Goal: Task Accomplishment & Management: Manage account settings

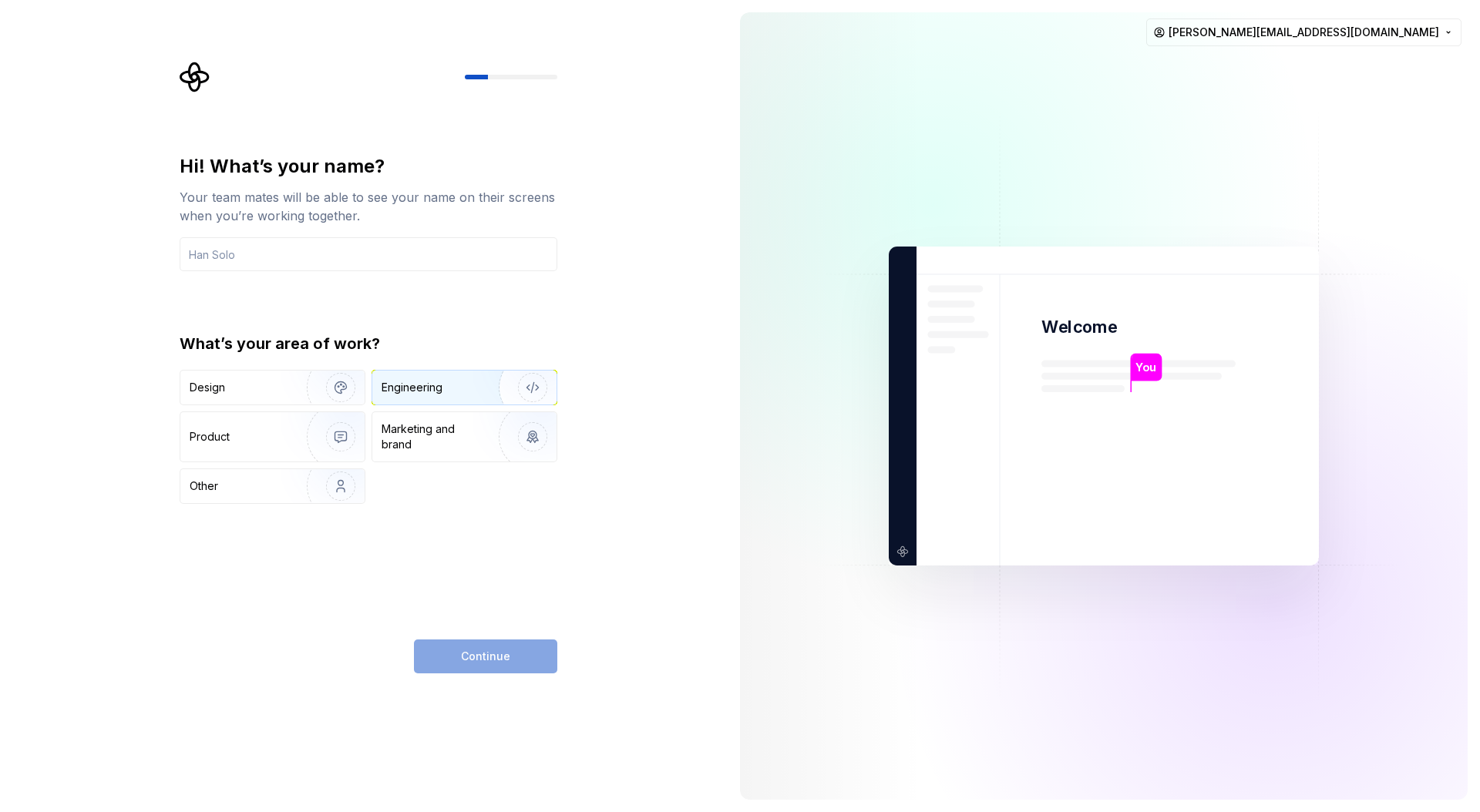
click at [461, 388] on div "Engineering" at bounding box center [443, 387] width 122 height 15
click at [470, 254] on input "text" at bounding box center [368, 254] width 377 height 34
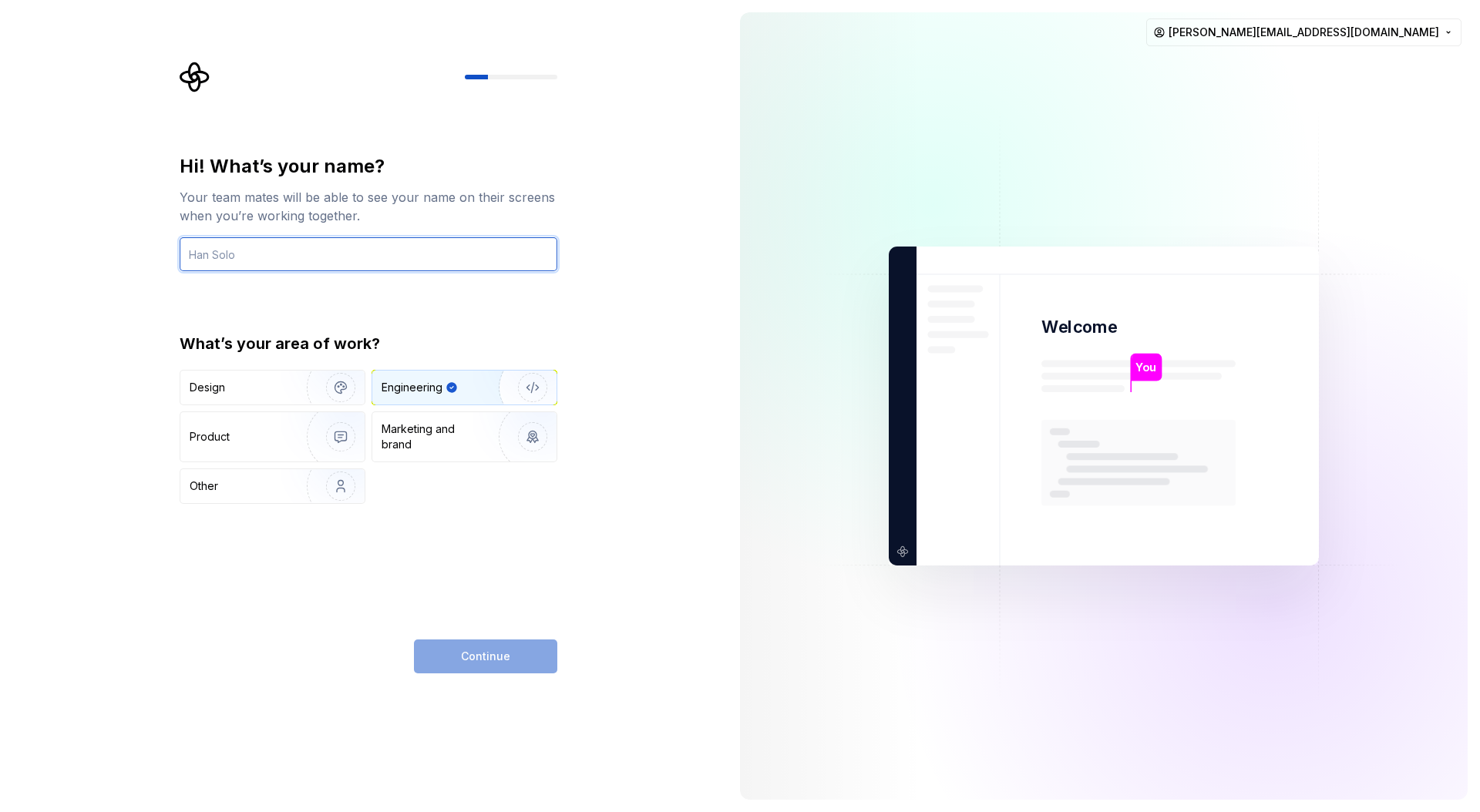
type input "gidesan"
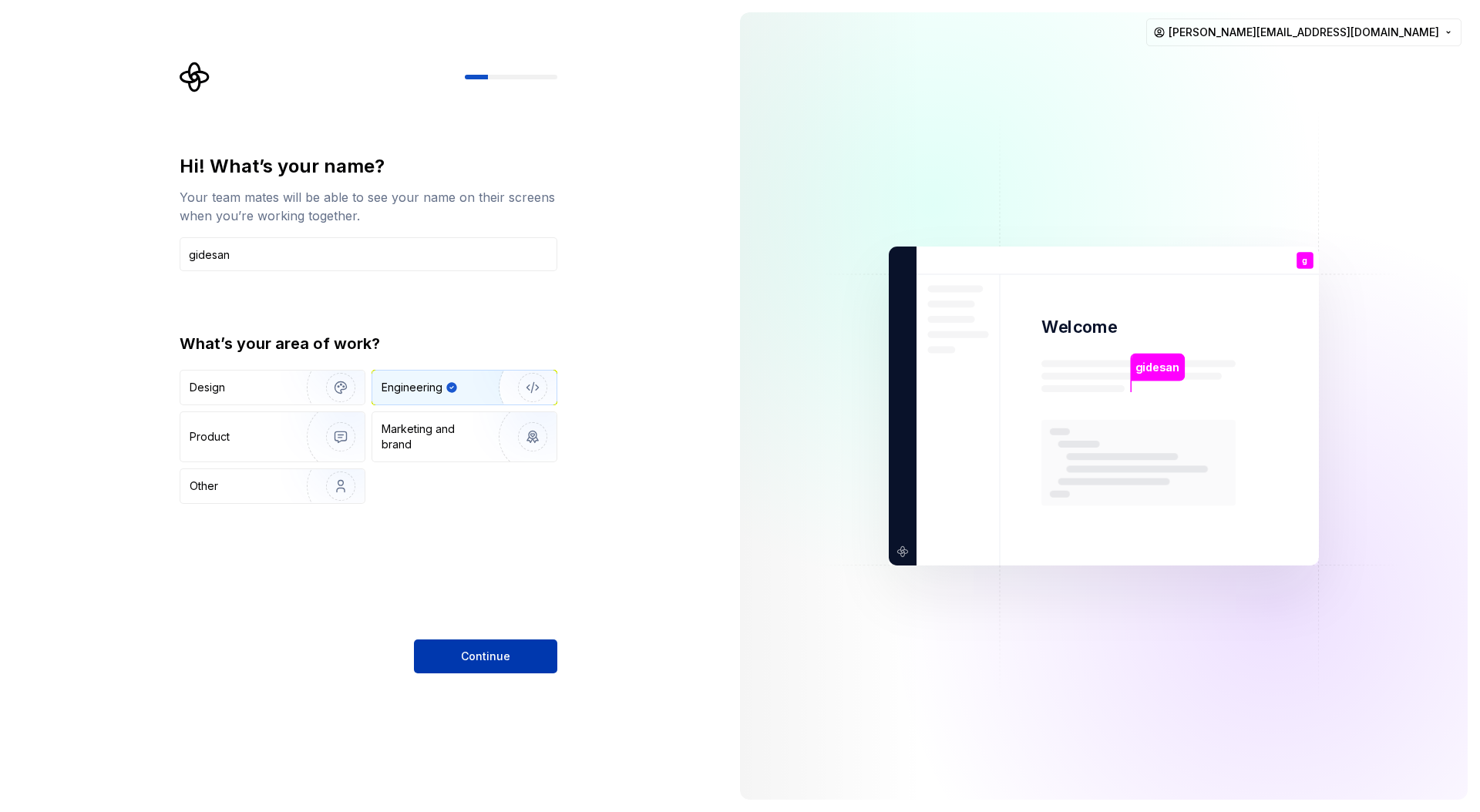
click at [494, 656] on span "Continue" at bounding box center [485, 656] width 50 height 15
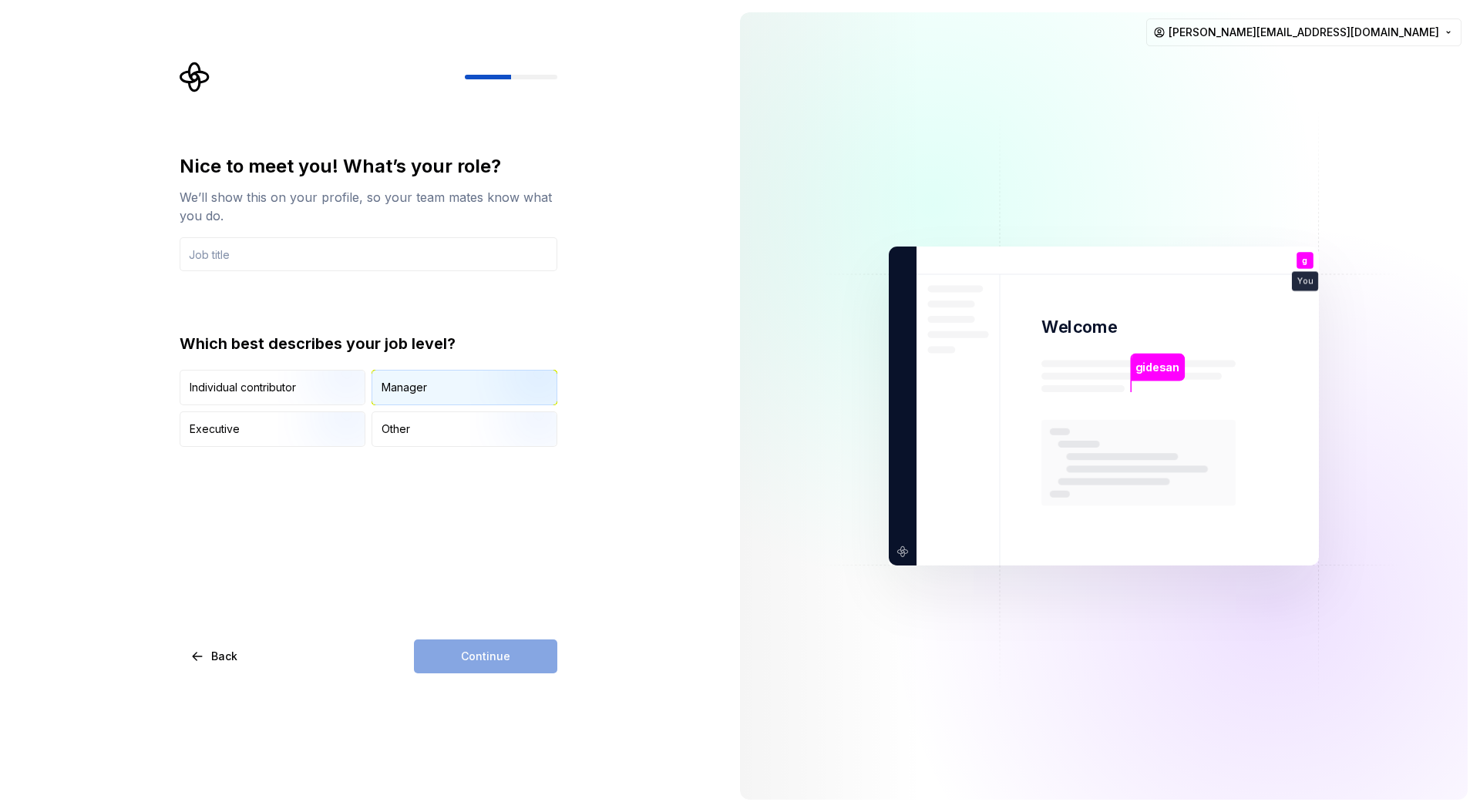
click at [484, 388] on img "button" at bounding box center [519, 406] width 98 height 104
click at [378, 265] on input "text" at bounding box center [368, 254] width 377 height 34
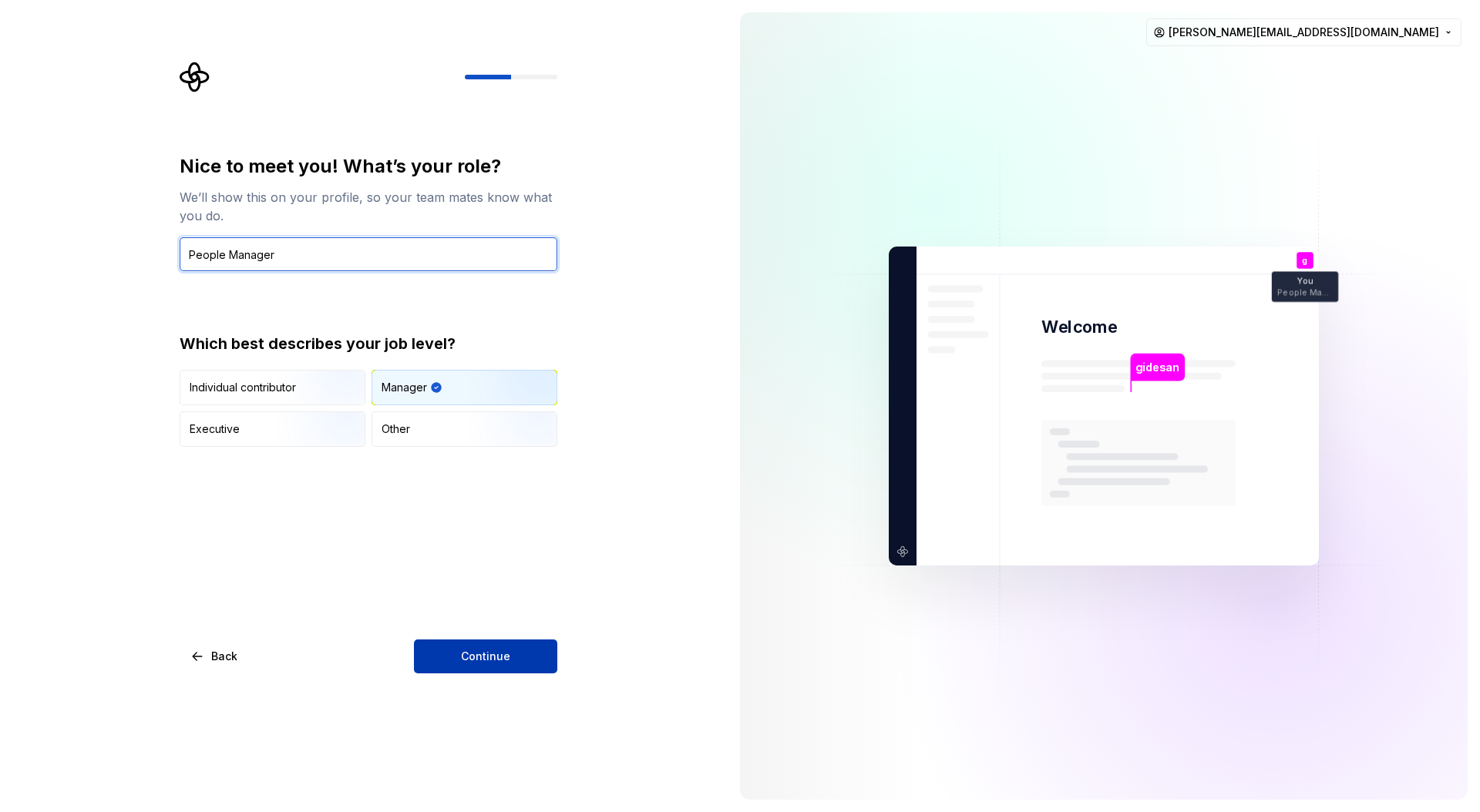
type input "People Manager"
click at [525, 640] on button "Continue" at bounding box center [485, 656] width 143 height 34
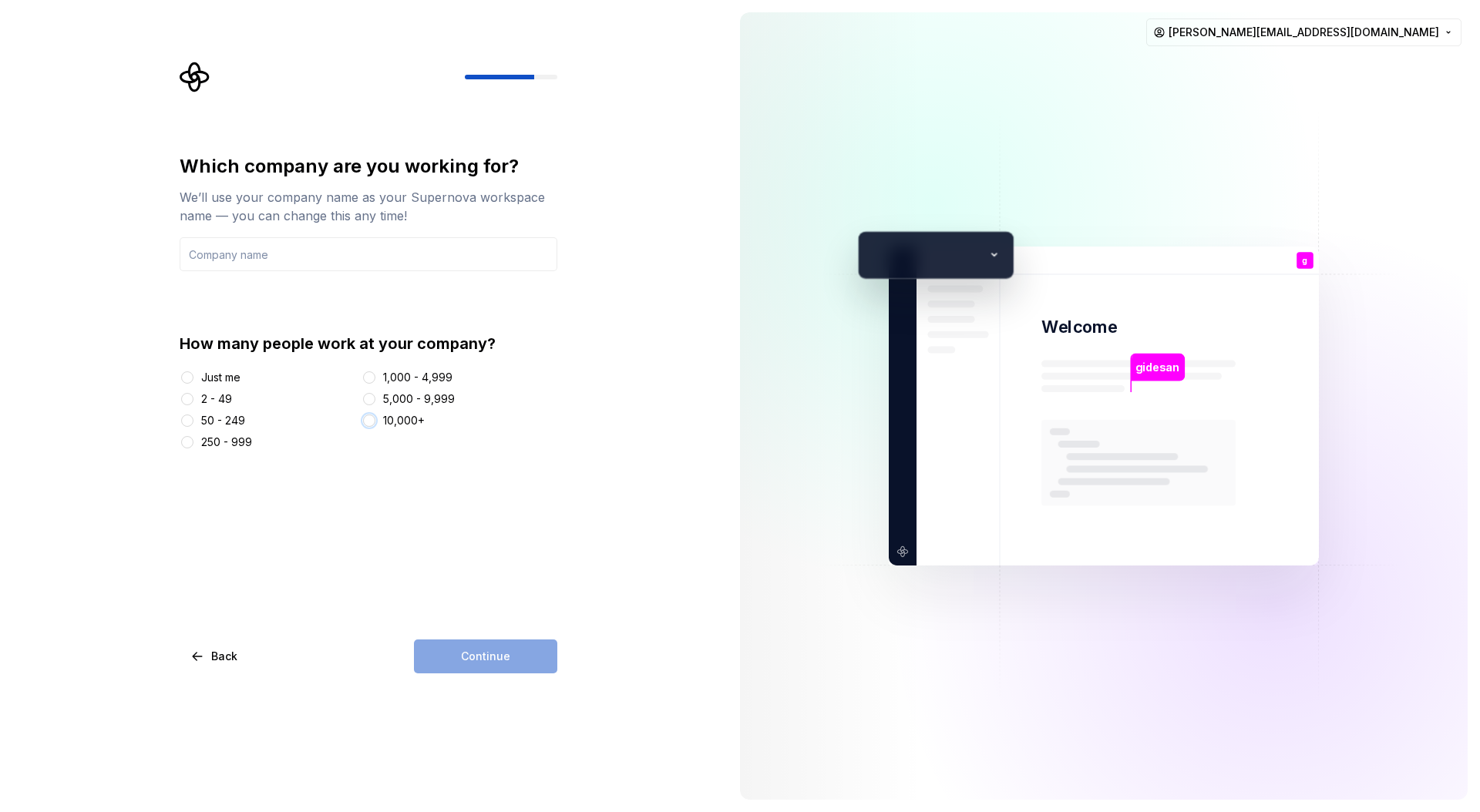
click at [372, 421] on button "10,000+" at bounding box center [369, 421] width 12 height 12
click at [365, 258] on input "text" at bounding box center [368, 254] width 377 height 34
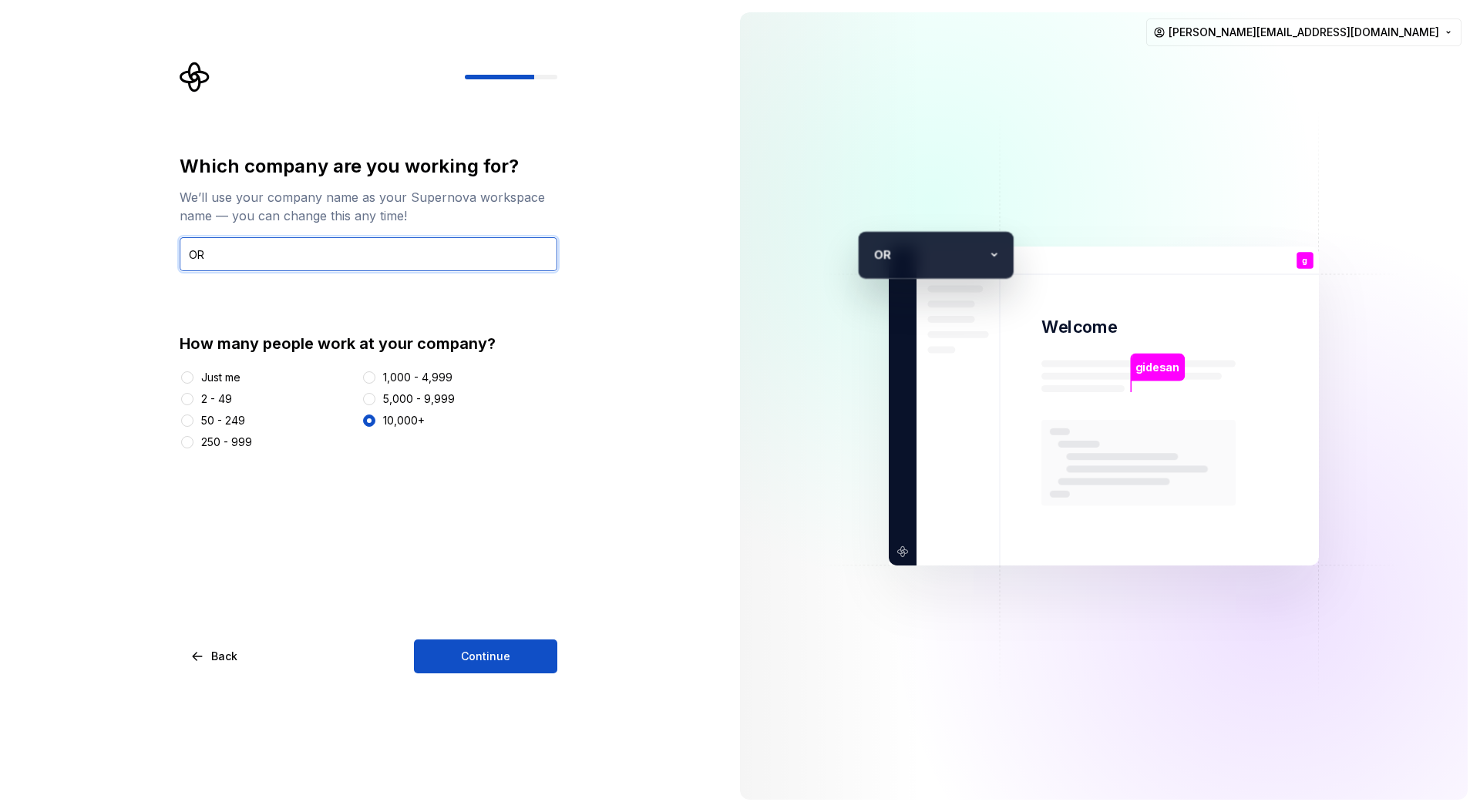
type input "OR"
click at [498, 683] on div "Which company are you working for? We’ll use your company name as your Supernov…" at bounding box center [364, 406] width 728 height 812
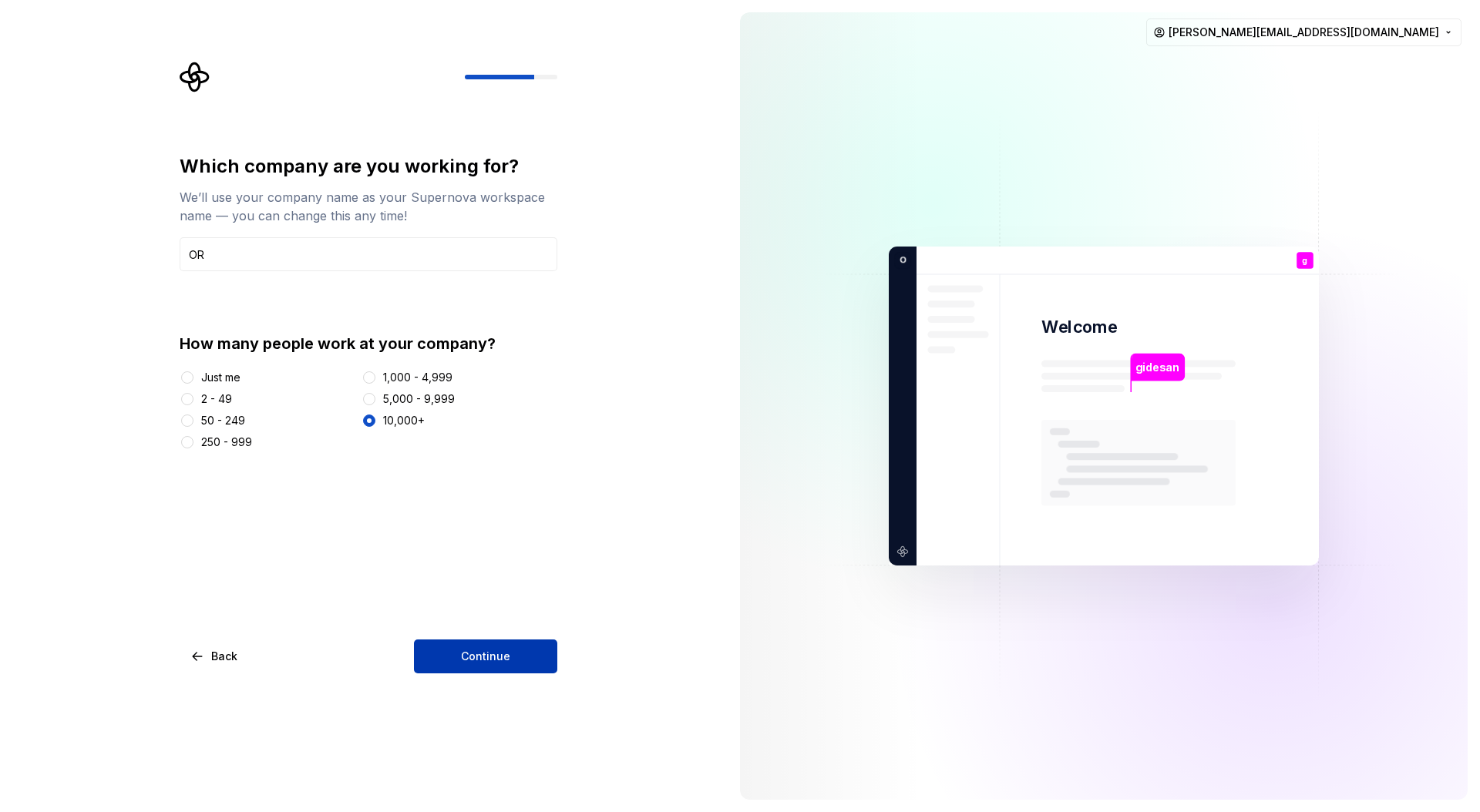
click at [497, 660] on span "Continue" at bounding box center [485, 656] width 50 height 15
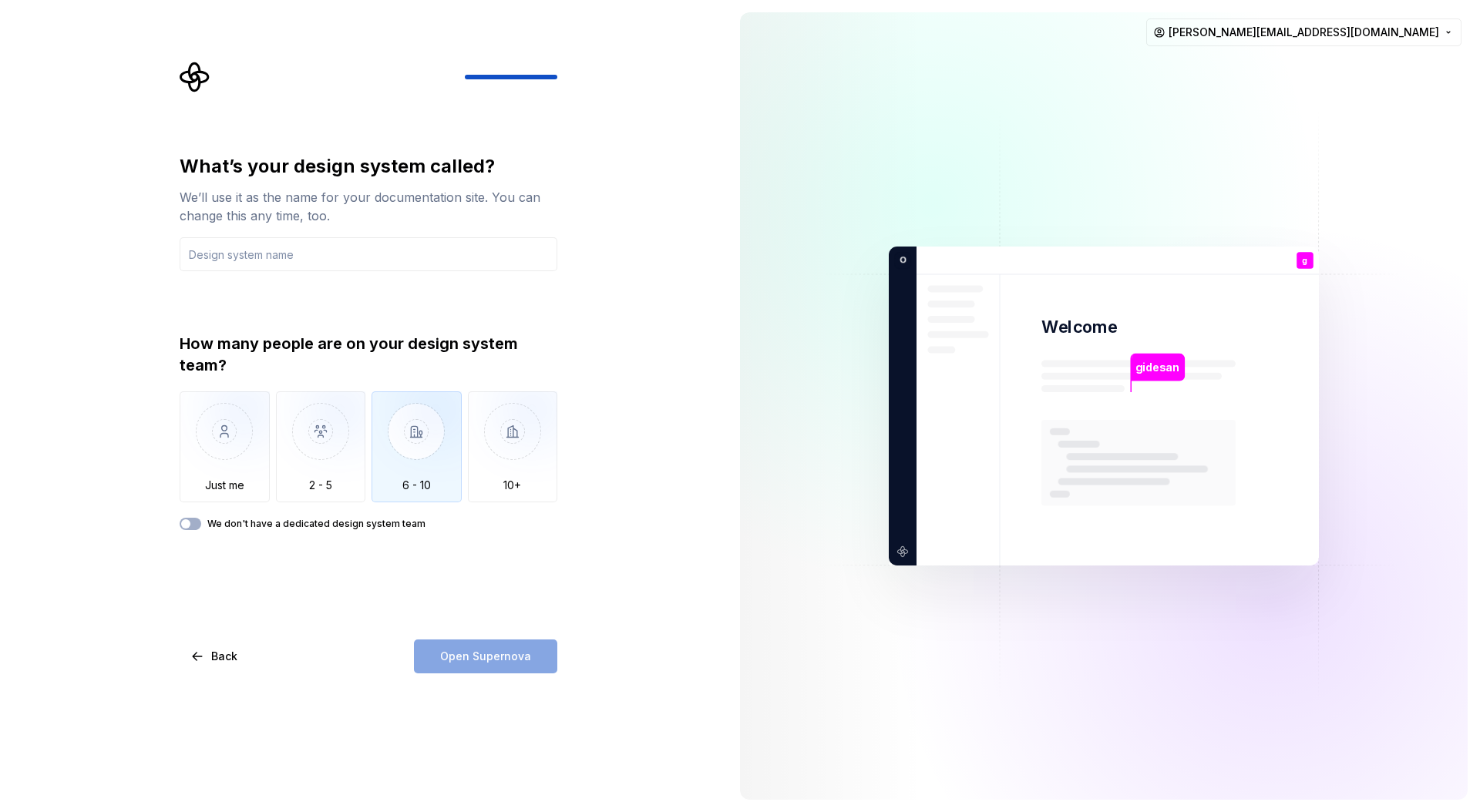
click at [448, 464] on img "button" at bounding box center [417, 443] width 90 height 104
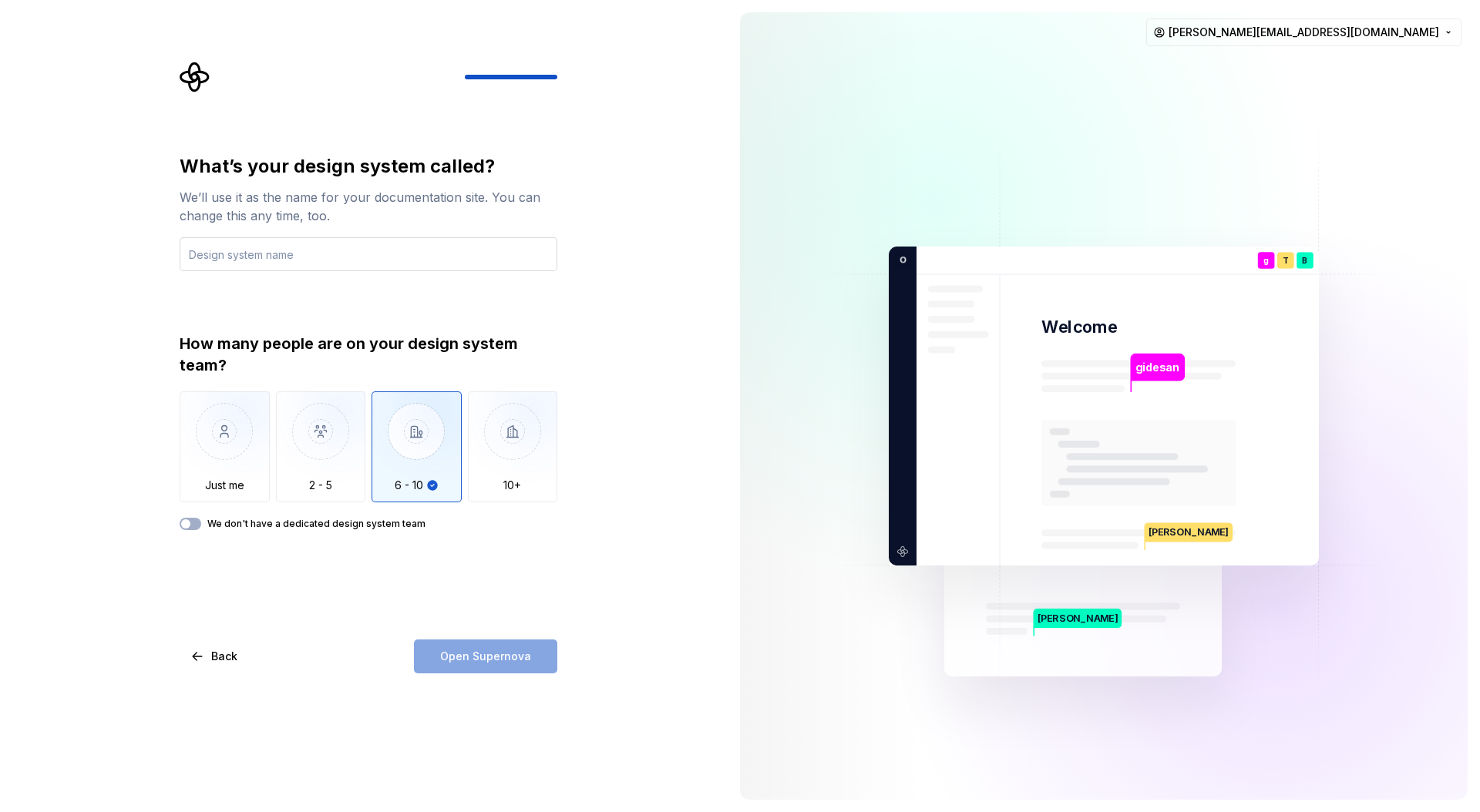
click at [459, 262] on input "text" at bounding box center [368, 254] width 377 height 34
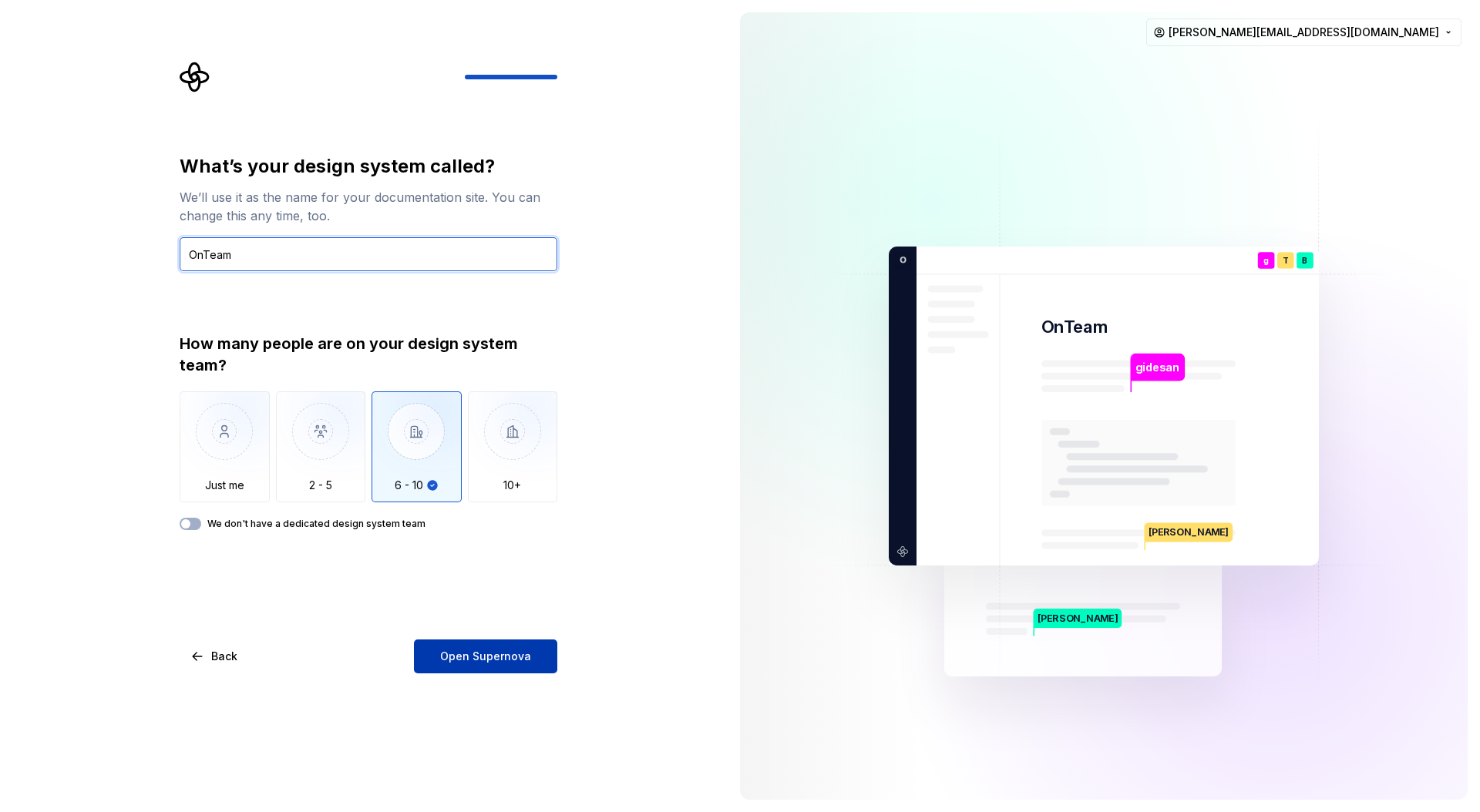
type input "OnTeam"
click at [516, 659] on span "Open Supernova" at bounding box center [485, 656] width 91 height 15
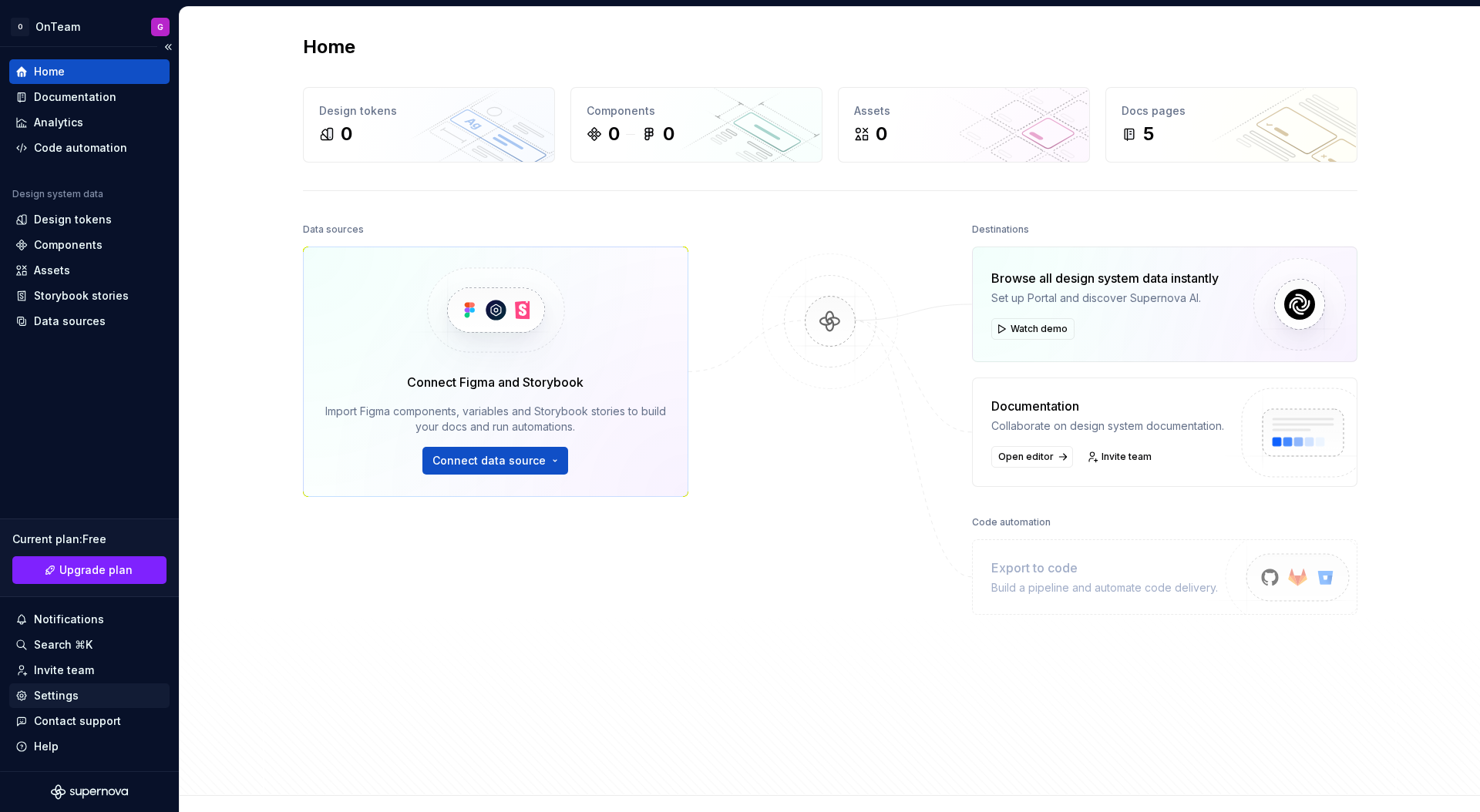
click at [64, 690] on div "Settings" at bounding box center [56, 695] width 44 height 15
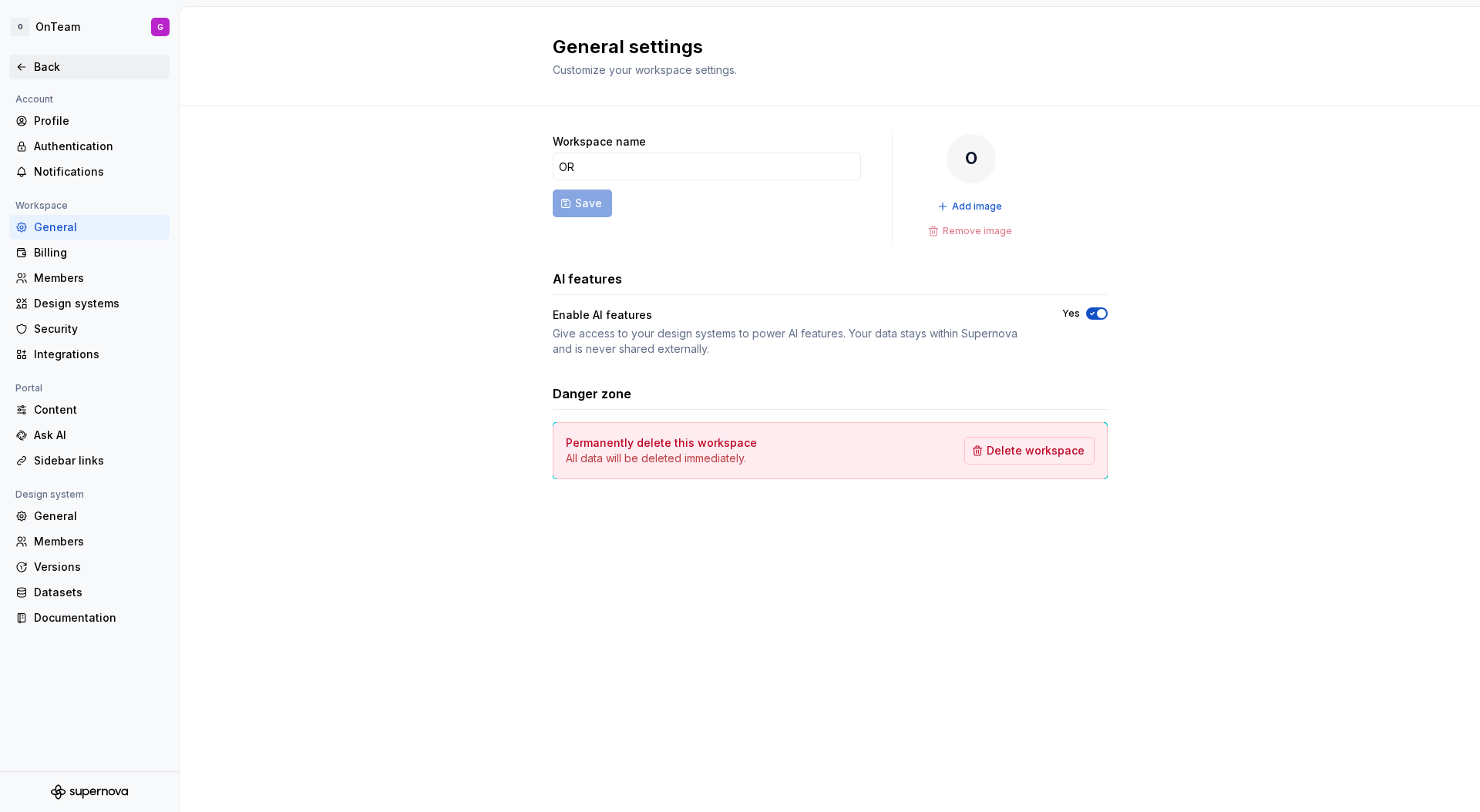
click at [59, 58] on div "Back" at bounding box center [89, 67] width 160 height 25
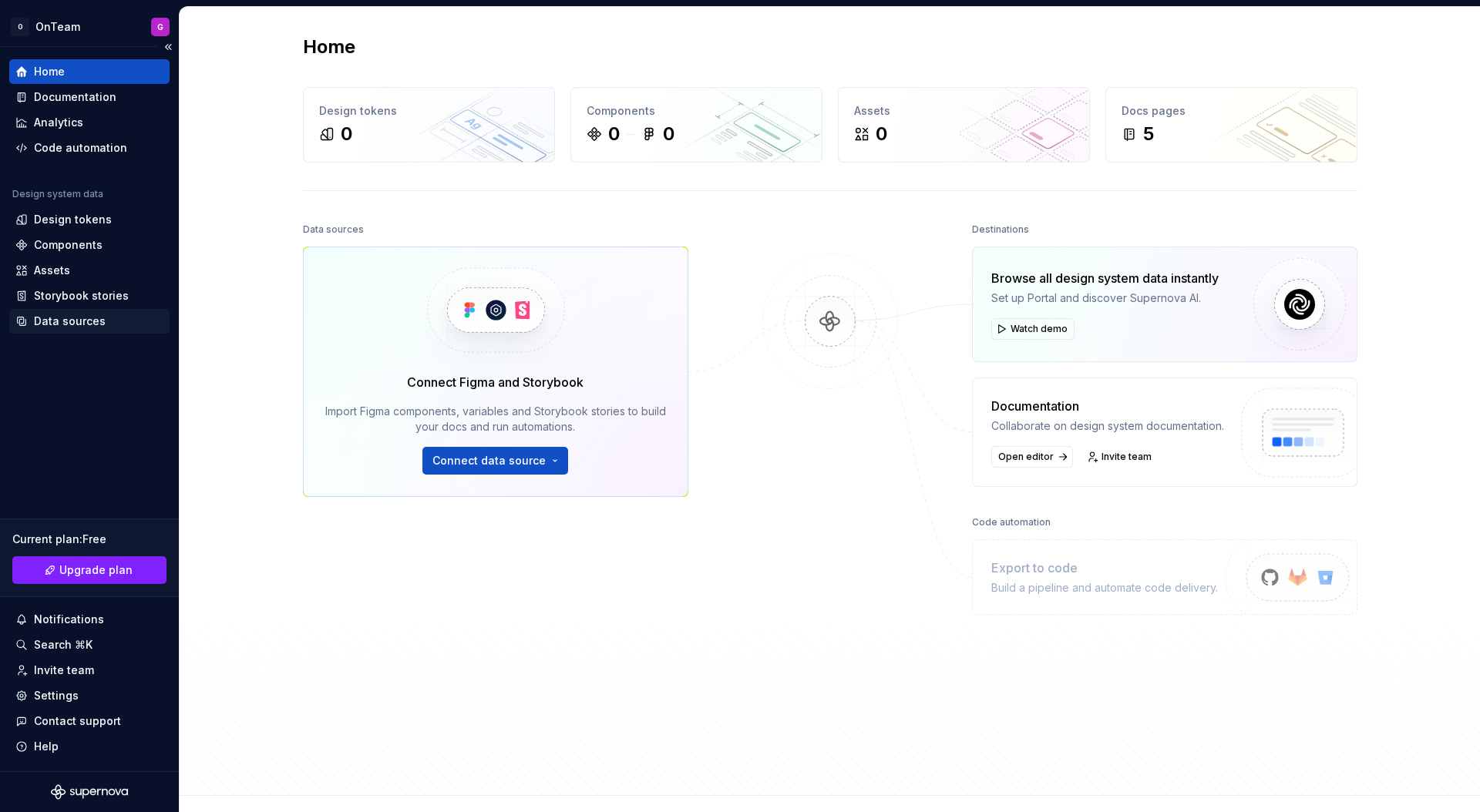
click at [81, 329] on div "Data sources" at bounding box center [69, 321] width 72 height 15
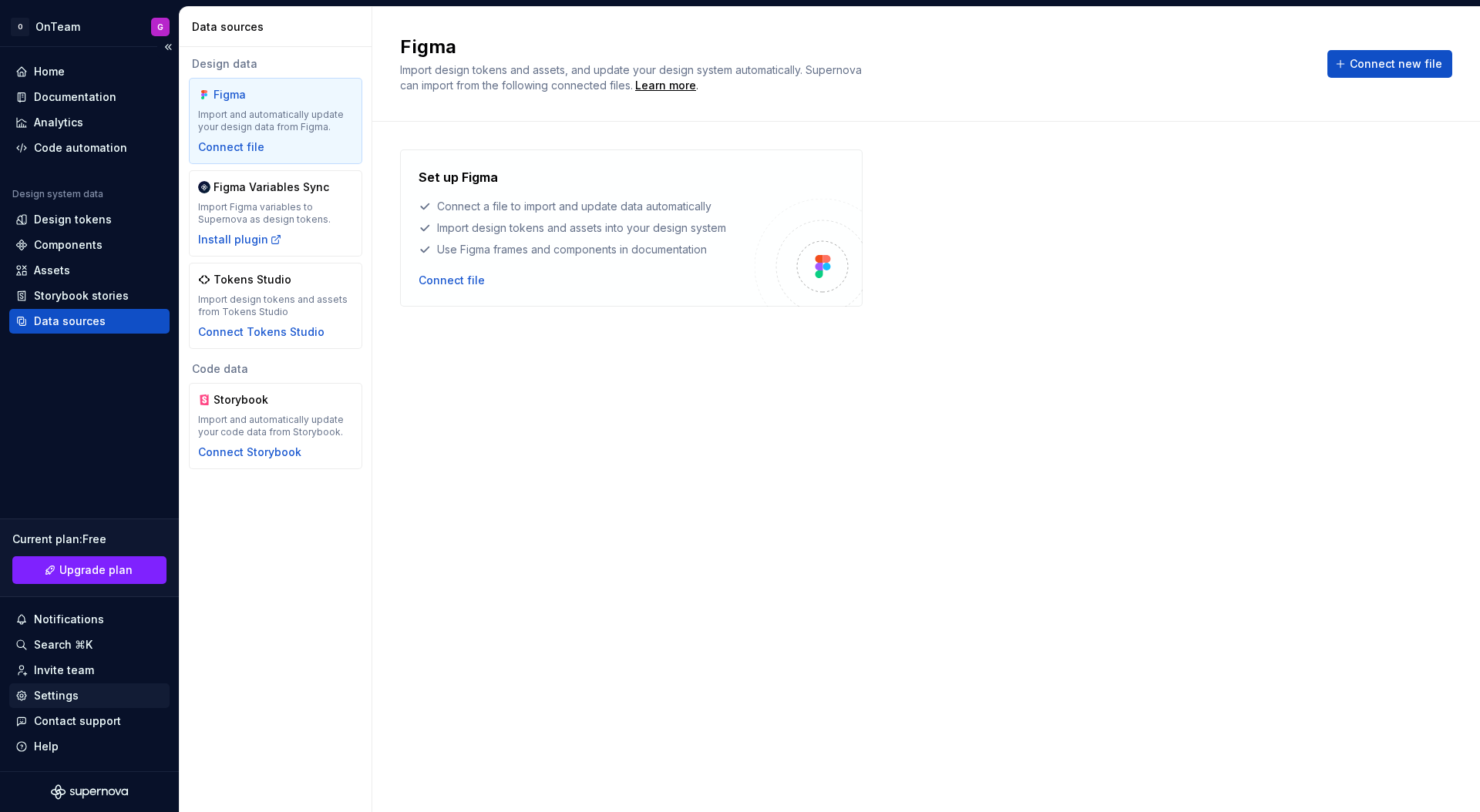
click at [66, 688] on div "Settings" at bounding box center [56, 695] width 44 height 15
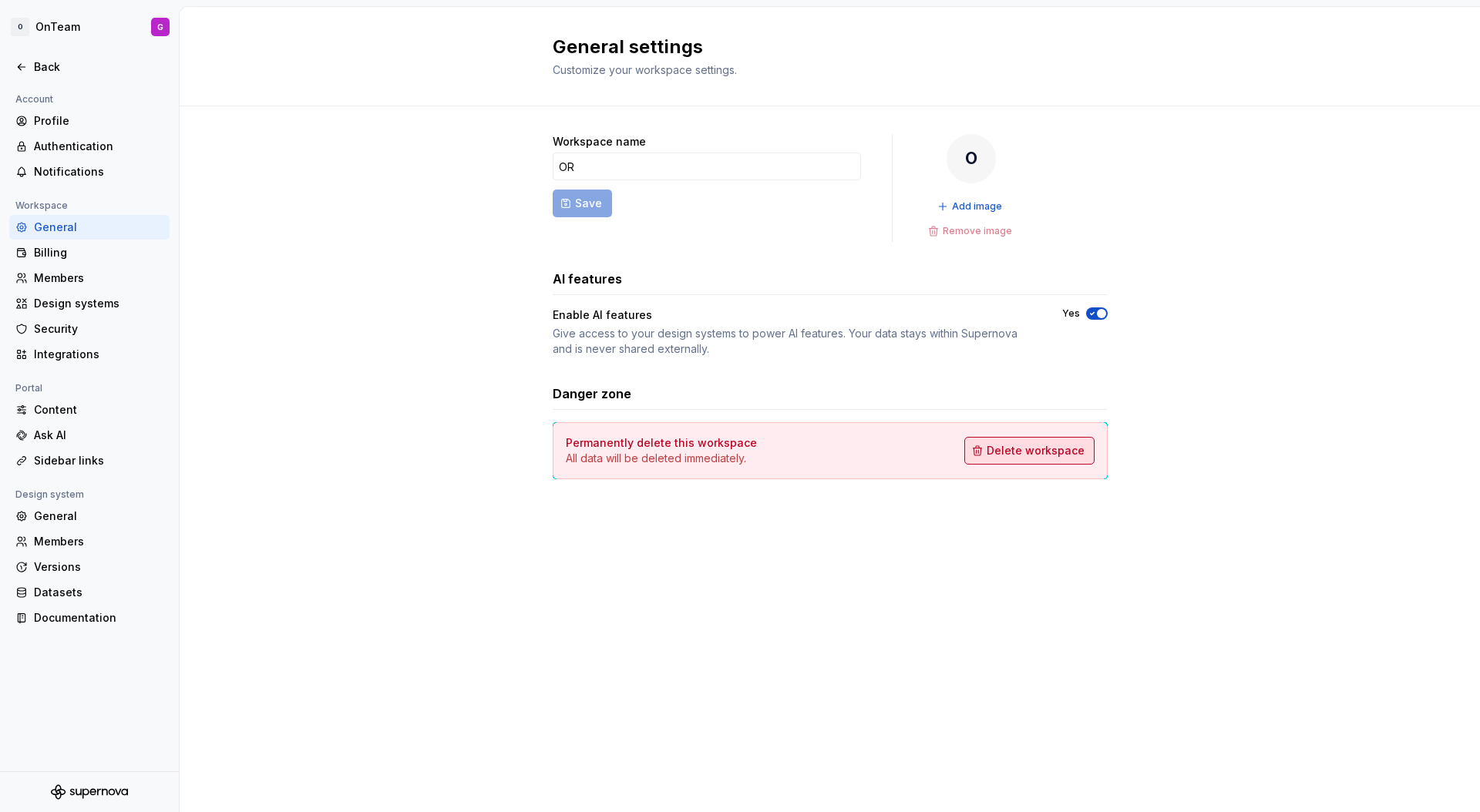
click at [1008, 454] on span "Delete workspace" at bounding box center [1035, 450] width 98 height 15
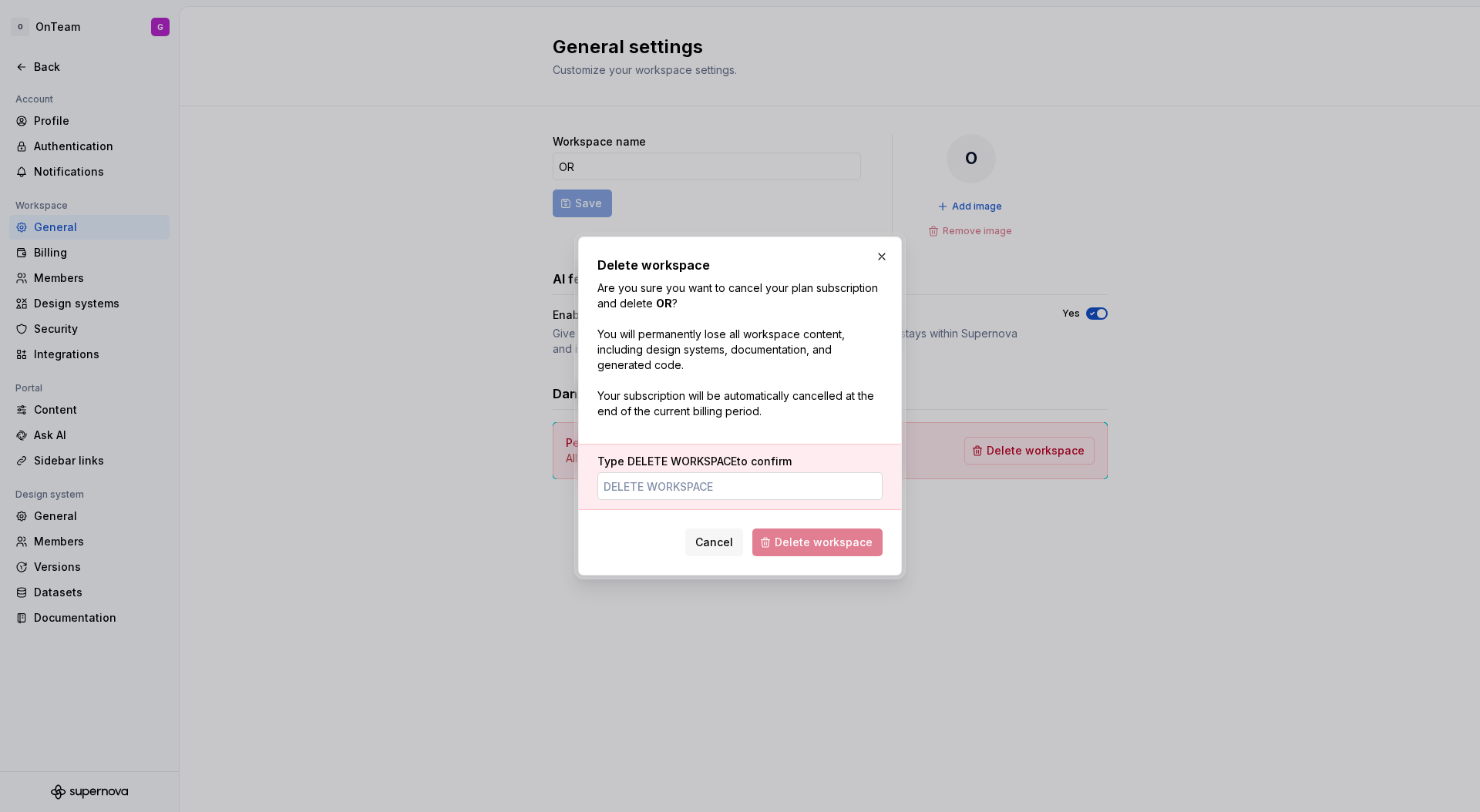
click at [755, 489] on input "Type DELETE WORKSPACE to confirm" at bounding box center [740, 486] width 285 height 27
click at [629, 458] on span "DELETE WORKSPACE" at bounding box center [682, 461] width 110 height 13
click at [629, 473] on input "Type DELETE WORKSPACE to confirm" at bounding box center [740, 486] width 285 height 27
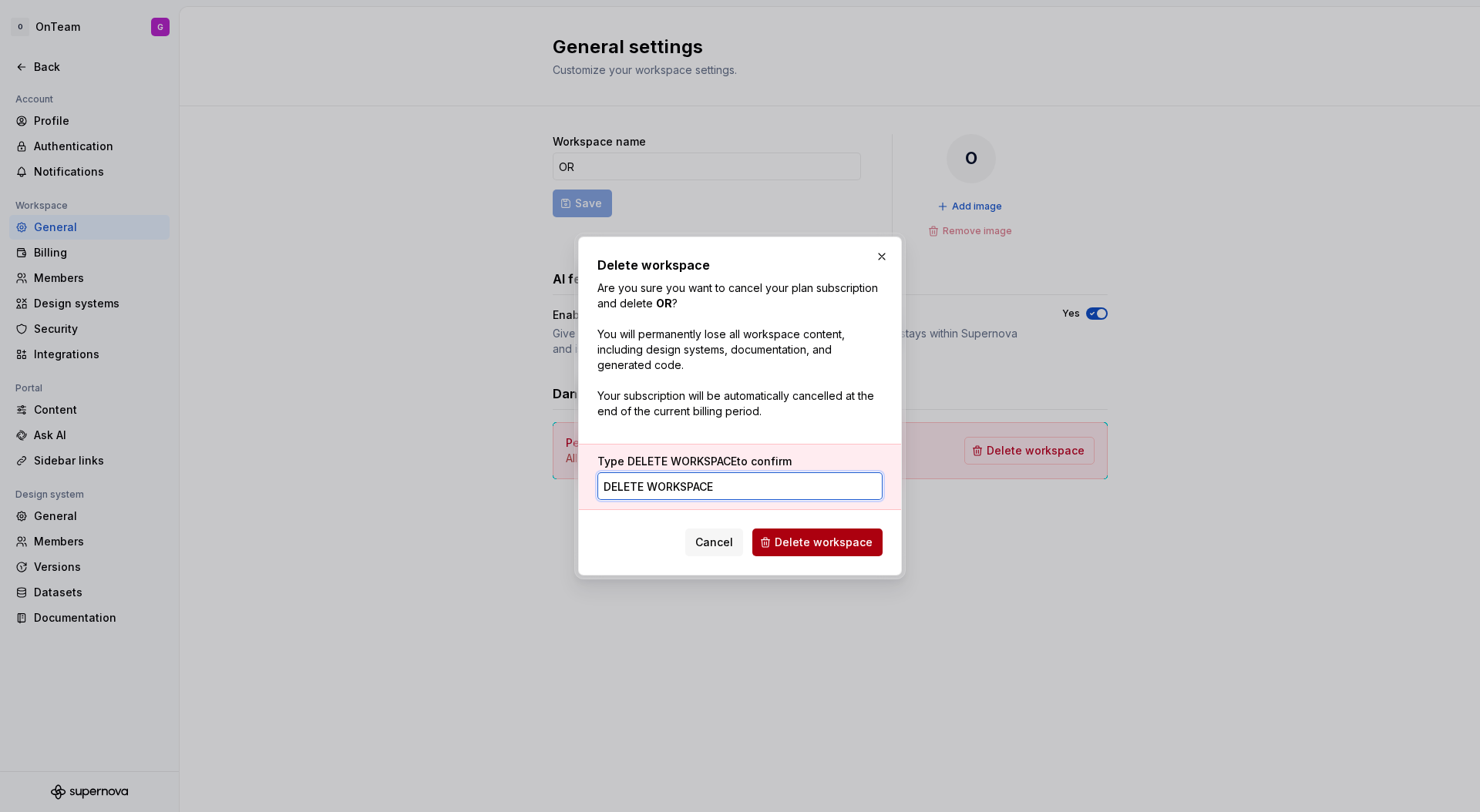
type input "DELETE WORKSPACE"
click at [829, 544] on span "Delete workspace" at bounding box center [824, 542] width 98 height 15
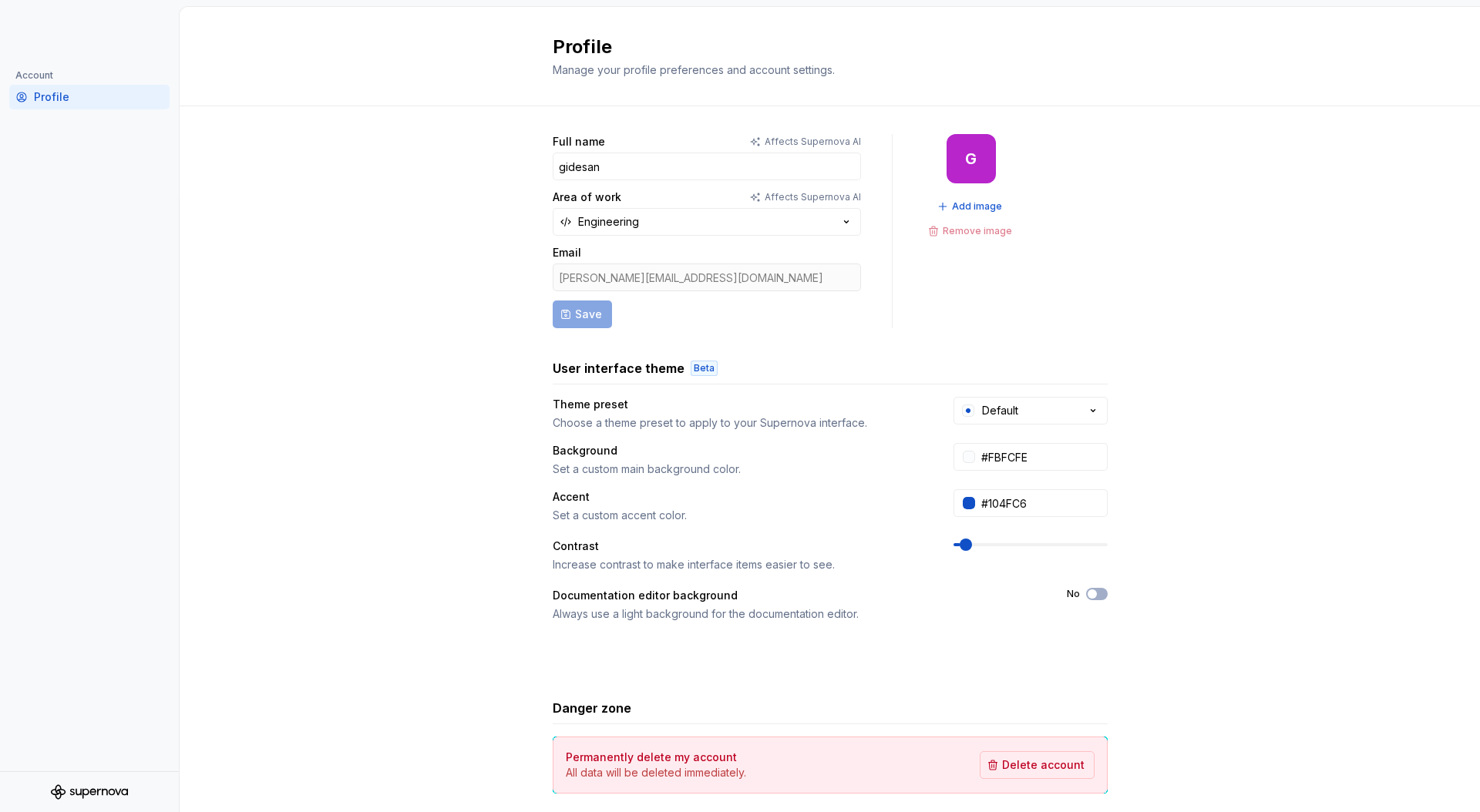
scroll to position [7, 0]
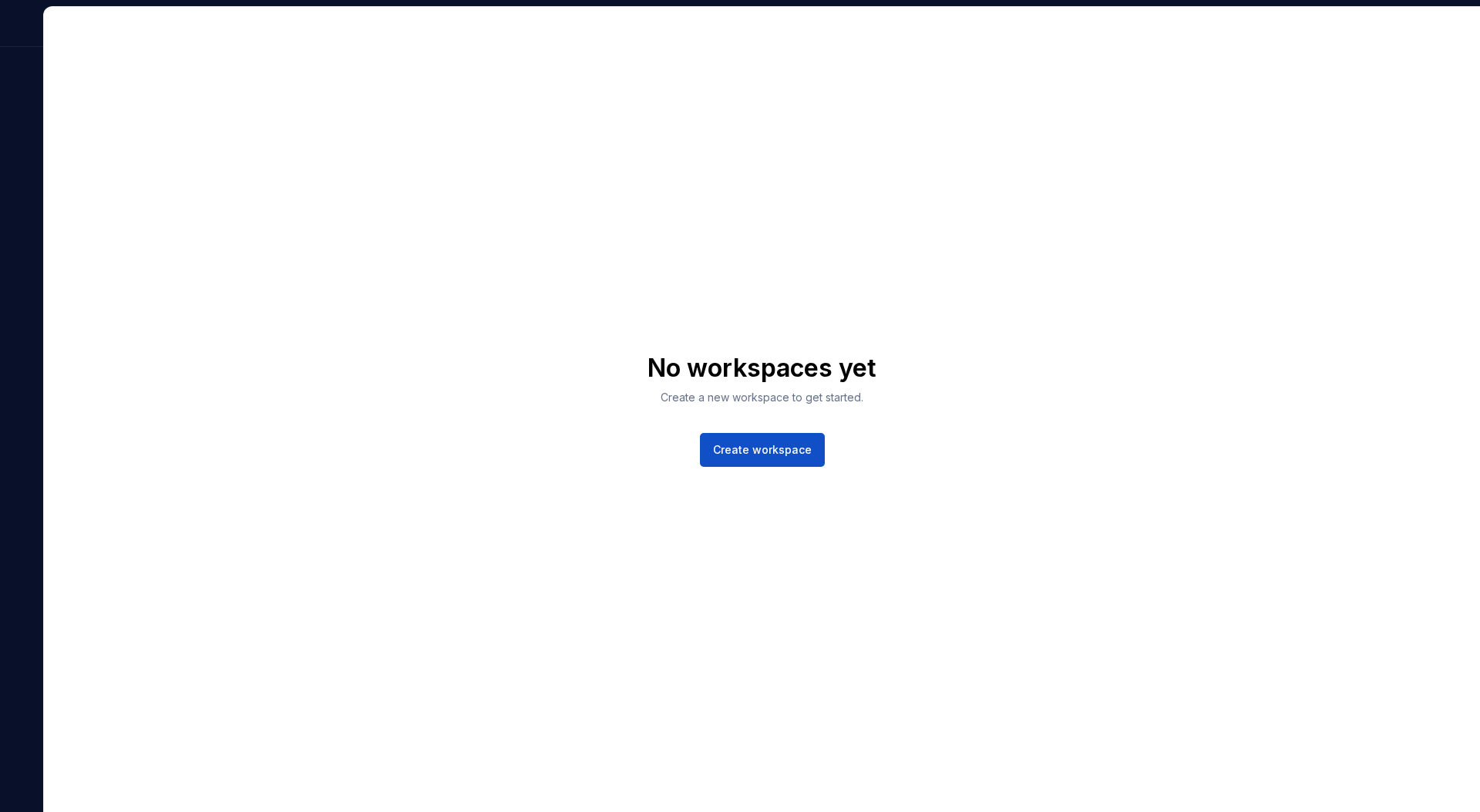
click at [22, 27] on div at bounding box center [21, 27] width 43 height 40
drag, startPoint x: 1437, startPoint y: 7, endPoint x: 1415, endPoint y: 157, distance: 151.6
click at [1415, 157] on div "No workspaces yet Create a new workspace to get started. Create workspace" at bounding box center [763, 410] width 1437 height 806
drag, startPoint x: 50, startPoint y: 12, endPoint x: 390, endPoint y: 143, distance: 364.4
click at [389, 141] on div "No workspaces yet Create a new workspace to get started. Create workspace" at bounding box center [763, 410] width 1437 height 806
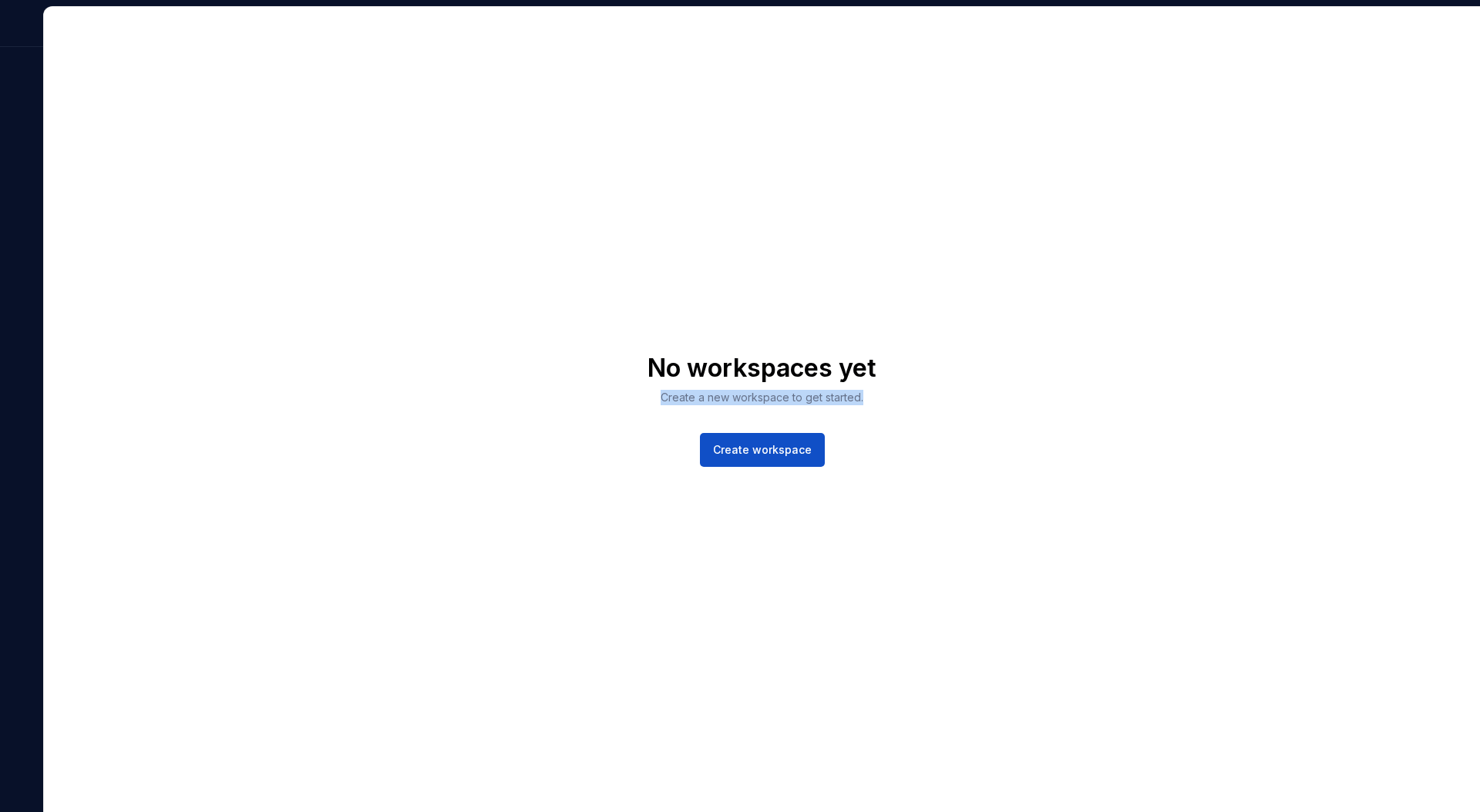
drag, startPoint x: 74, startPoint y: 785, endPoint x: 467, endPoint y: 452, distance: 515.1
click at [467, 452] on div "No workspaces yet Create a new workspace to get started. Create workspace" at bounding box center [763, 410] width 1437 height 806
click at [467, 452] on div "No workspaces yet Create a new workspace to get started. Create workspace" at bounding box center [763, 410] width 1437 height 806
click at [772, 450] on span "Create workspace" at bounding box center [762, 450] width 98 height 15
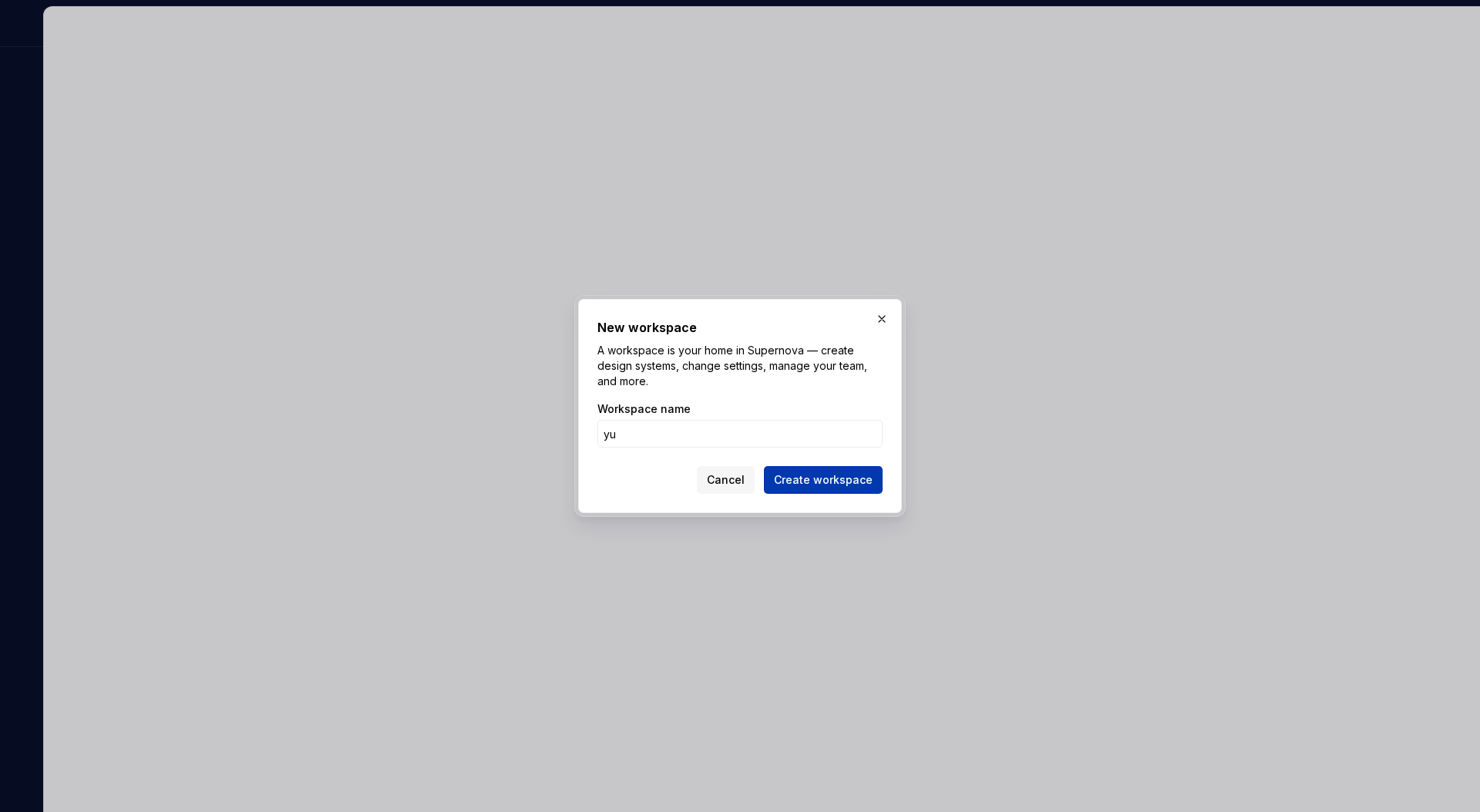
type input "yu"
click at [794, 475] on span "Create workspace" at bounding box center [823, 480] width 98 height 15
